Goal: Information Seeking & Learning: Understand process/instructions

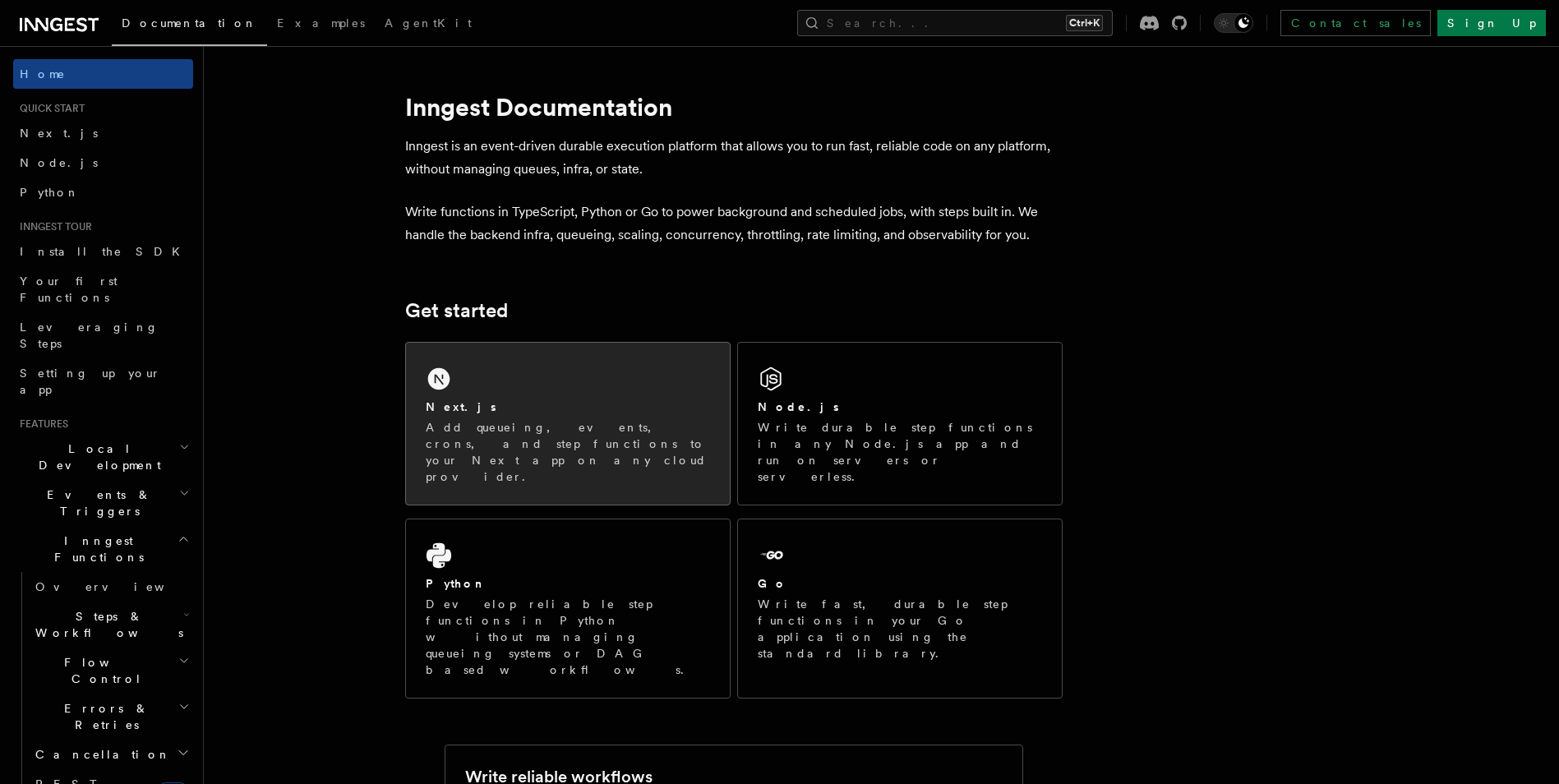
click at [540, 402] on div "Next.js" at bounding box center [567, 407] width 284 height 17
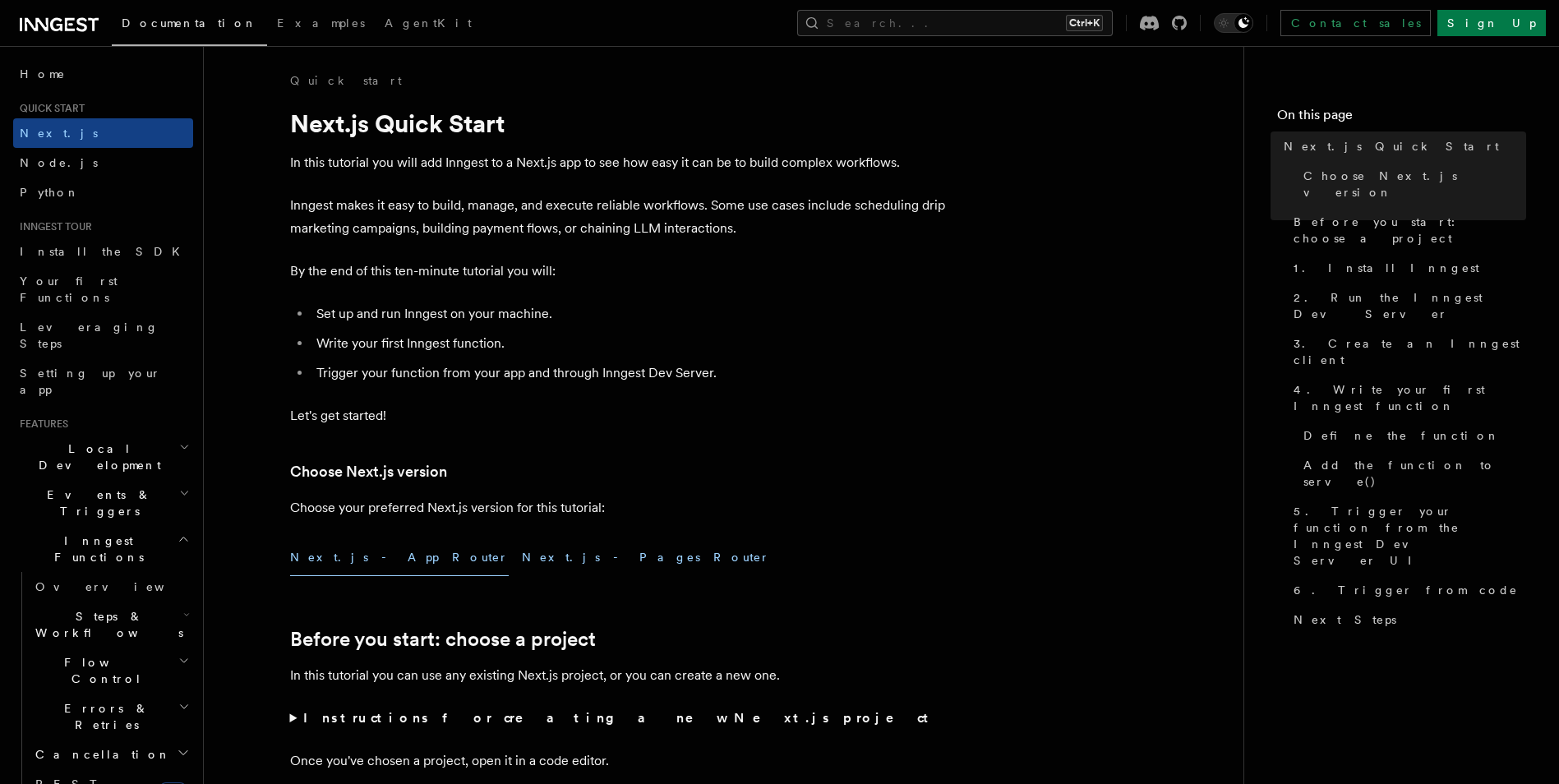
click at [522, 544] on button "Next.js - Pages Router" at bounding box center [646, 558] width 248 height 37
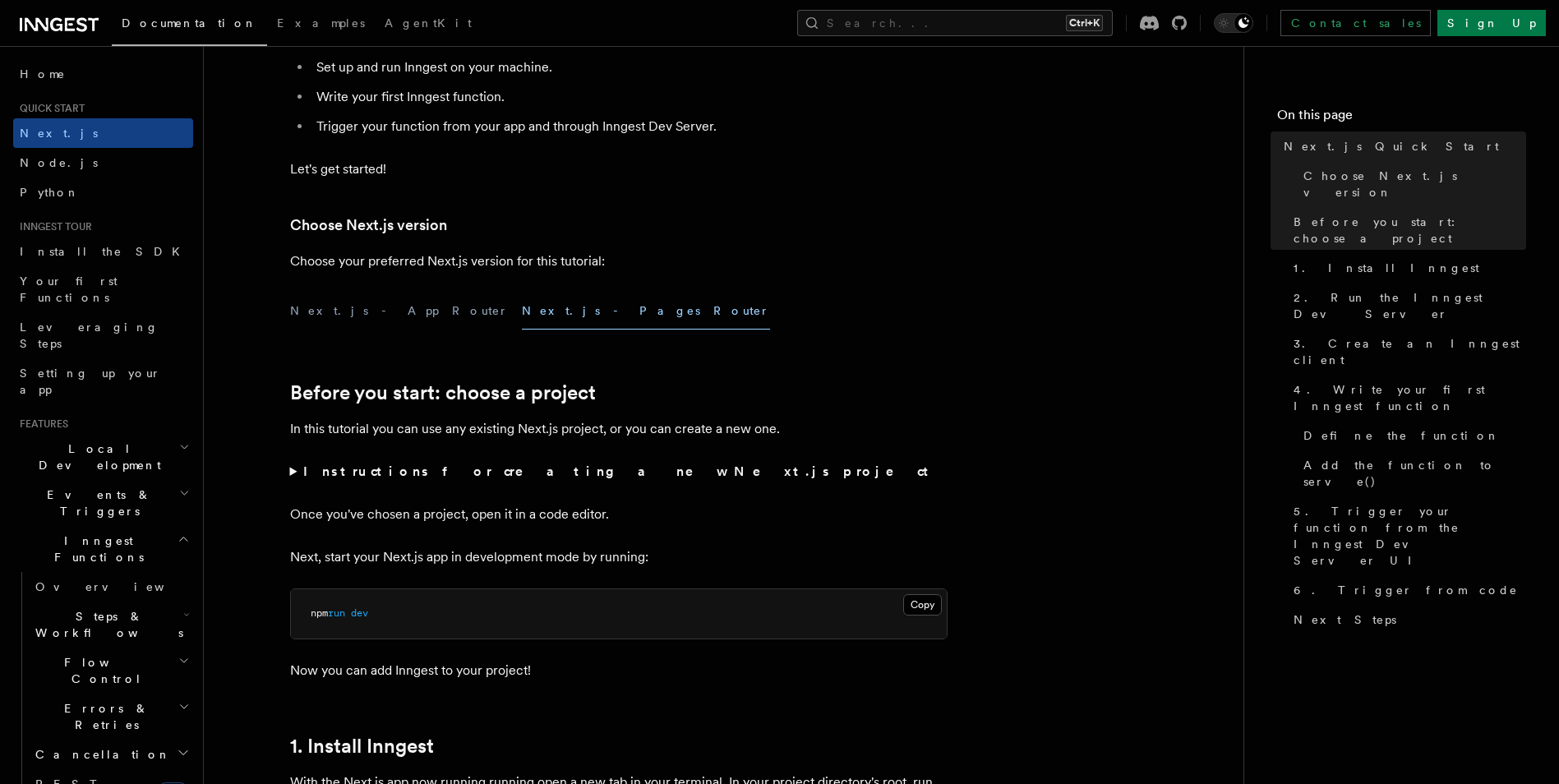
click at [293, 470] on summary "Instructions for creating a new Next.js project" at bounding box center [618, 472] width 657 height 23
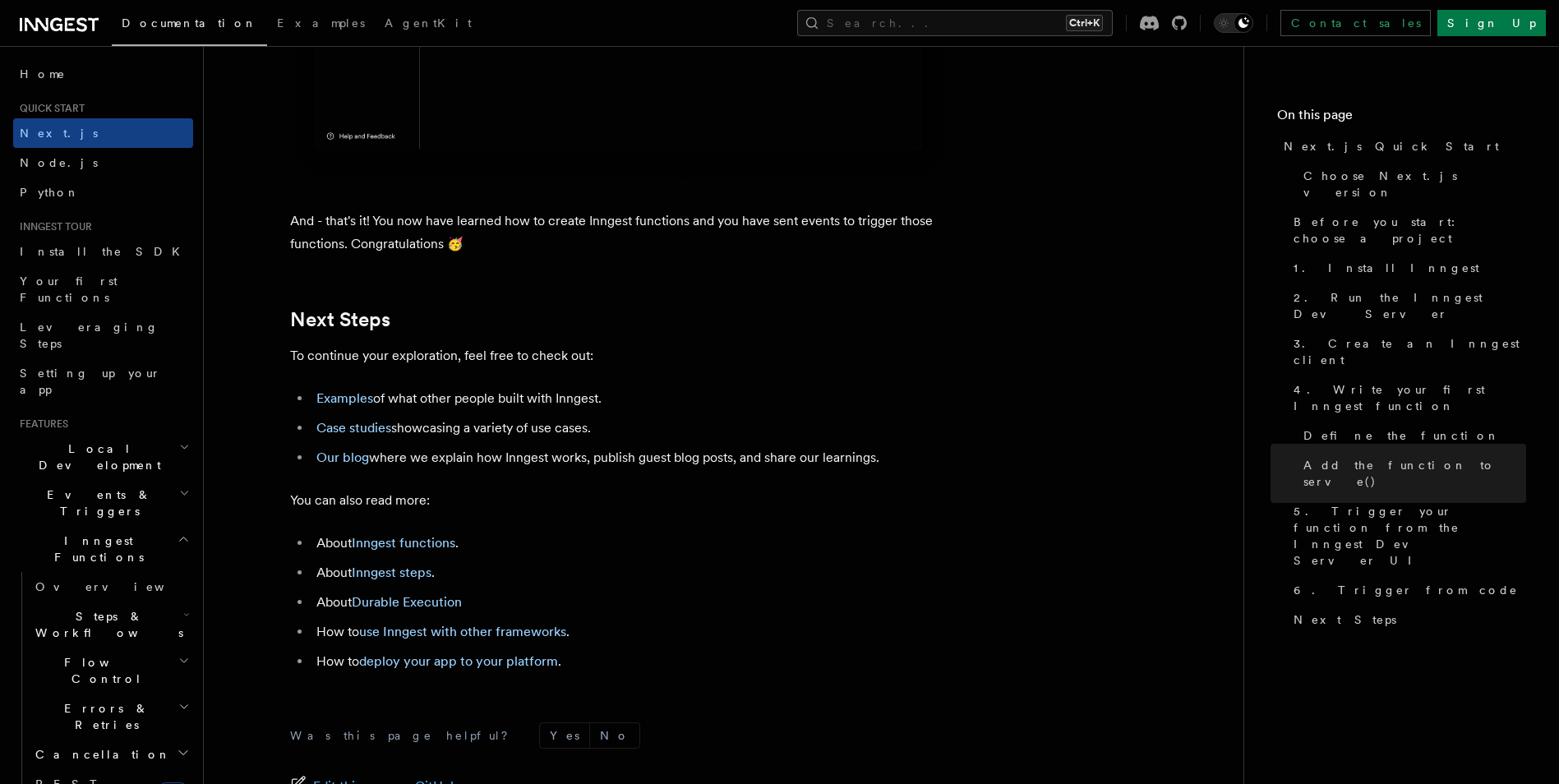
scroll to position [10026, 0]
